Goal: Navigation & Orientation: Find specific page/section

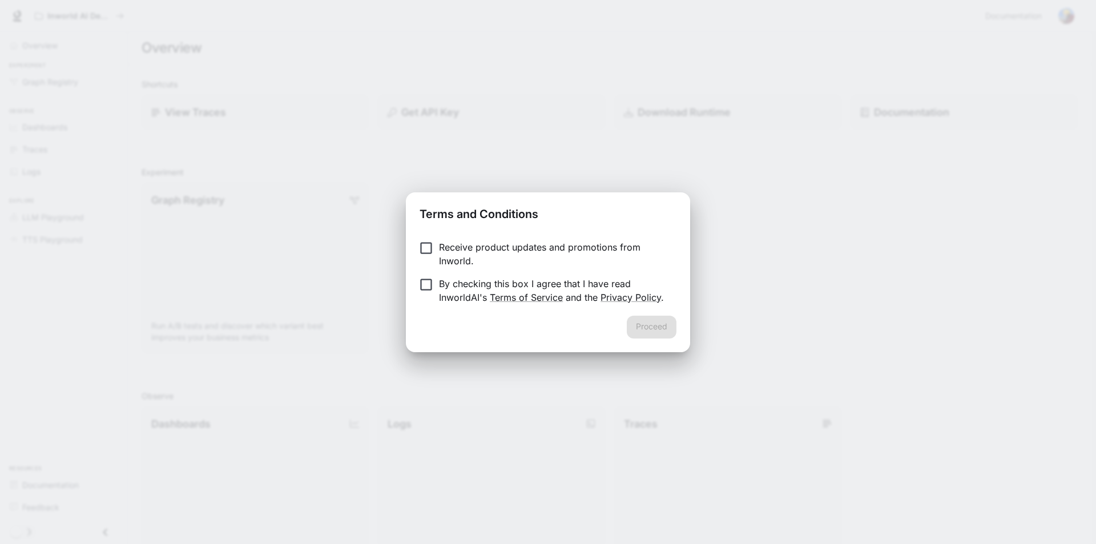
click at [463, 247] on p "Receive product updates and promotions from Inworld." at bounding box center [553, 253] width 228 height 27
click at [675, 331] on button "Proceed" at bounding box center [652, 327] width 50 height 23
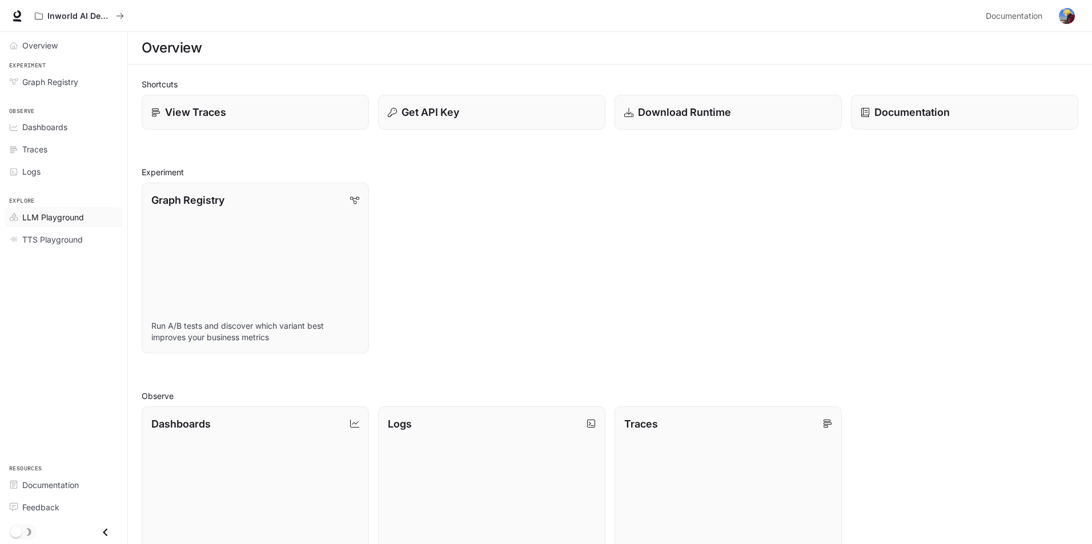
click at [93, 219] on div "LLM Playground" at bounding box center [69, 217] width 95 height 12
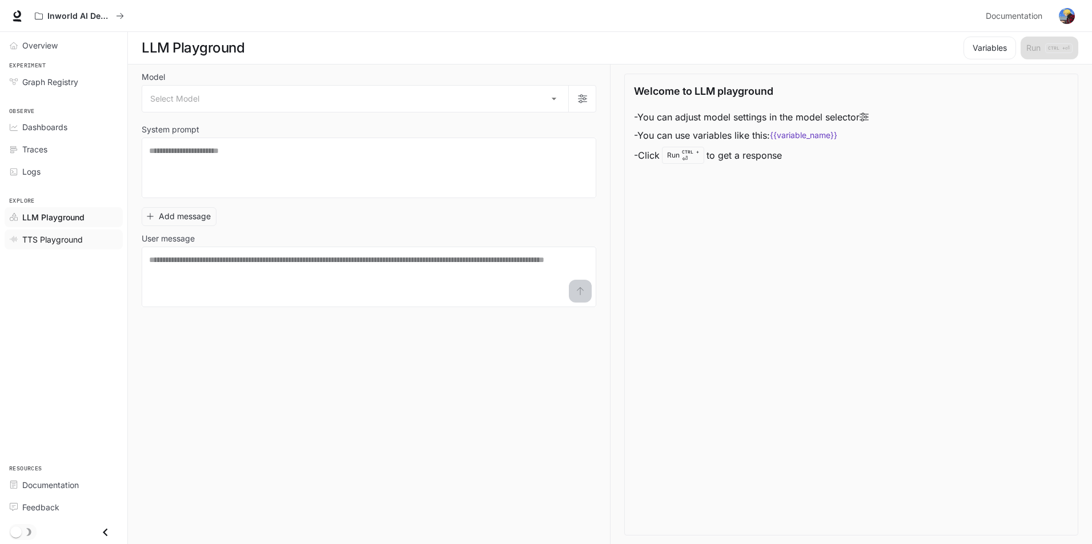
click at [75, 236] on span "TTS Playground" at bounding box center [52, 240] width 61 height 12
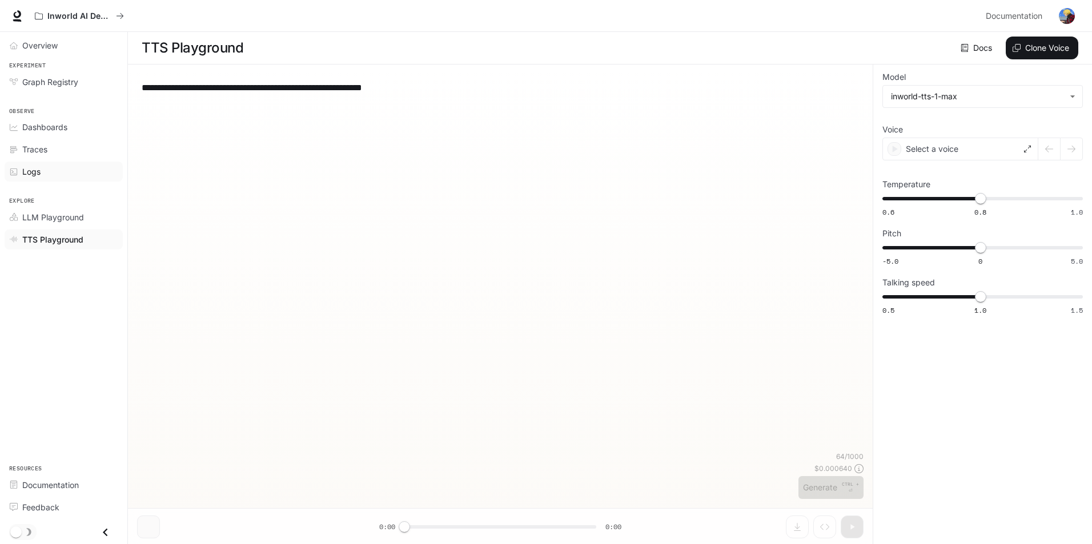
click at [29, 172] on span "Logs" at bounding box center [31, 172] width 18 height 12
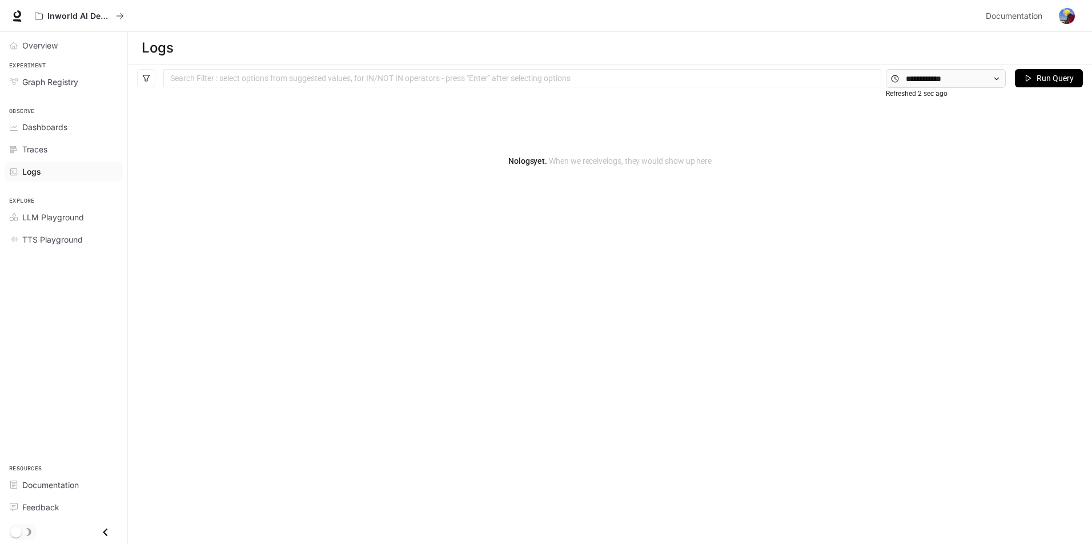
click at [0, 169] on li "Logs" at bounding box center [63, 171] width 127 height 22
click at [69, 150] on div "Traces" at bounding box center [69, 149] width 95 height 12
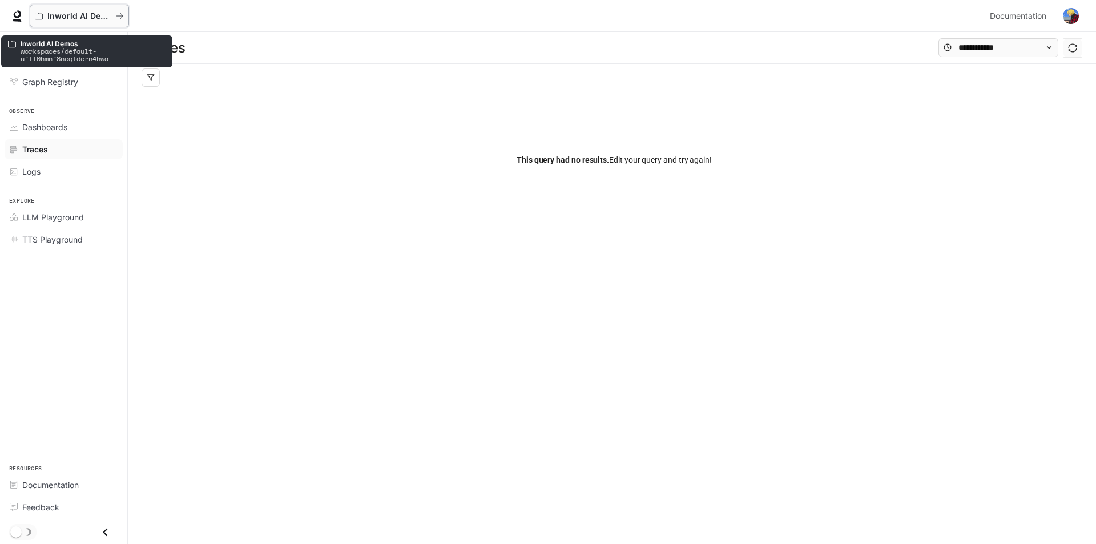
click at [90, 13] on p "Inworld AI Demos" at bounding box center [79, 16] width 64 height 10
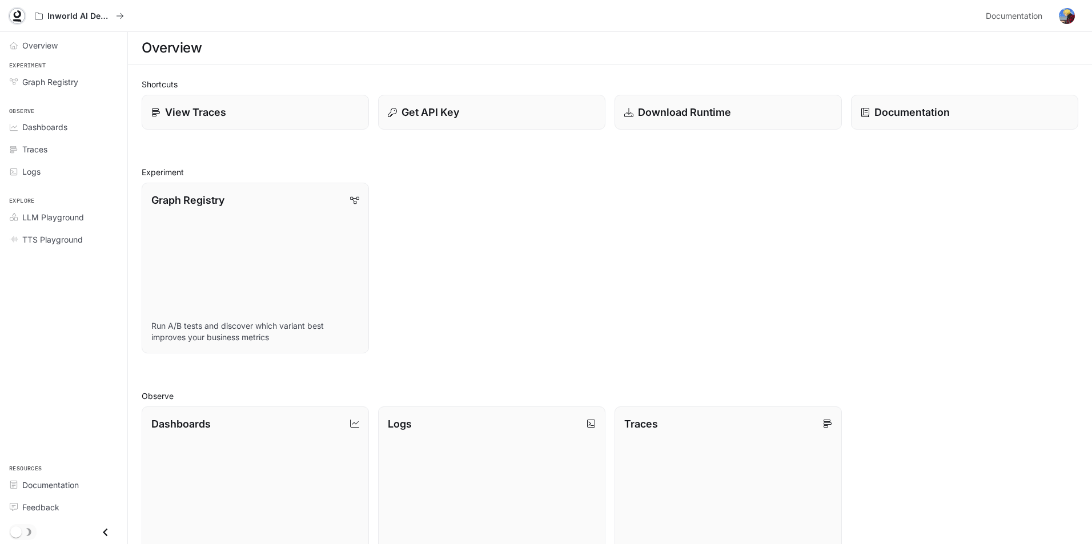
click at [13, 20] on icon at bounding box center [16, 15] width 11 height 11
